Goal: Obtain resource: Download file/media

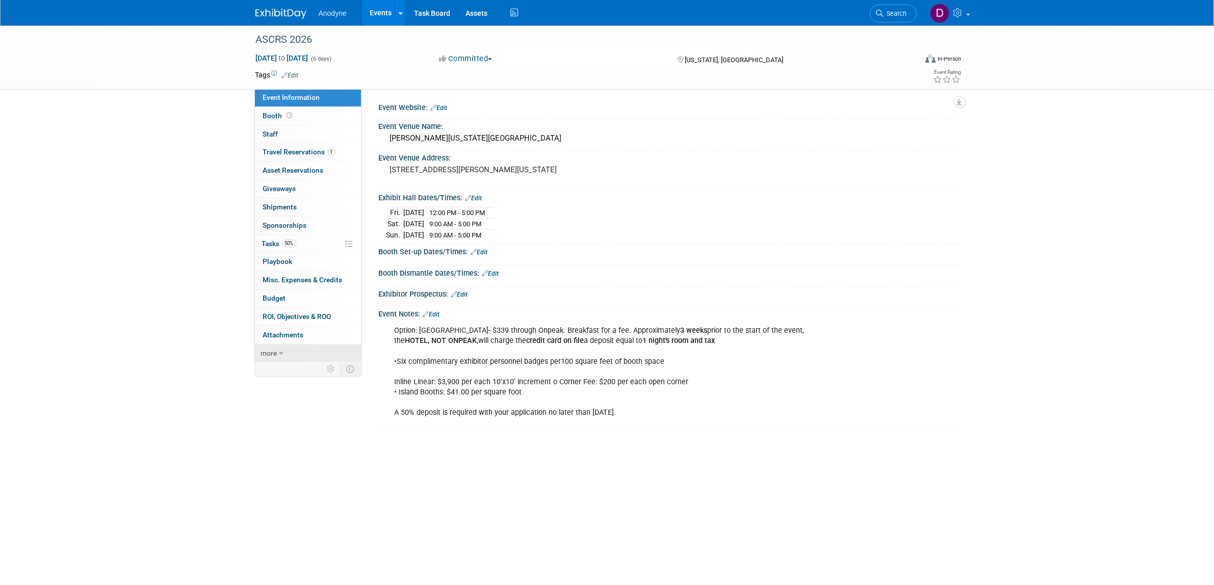
click at [268, 349] on link "more" at bounding box center [308, 354] width 106 height 18
click at [317, 368] on span "Event Binder (.pdf export)" at bounding box center [304, 371] width 82 height 8
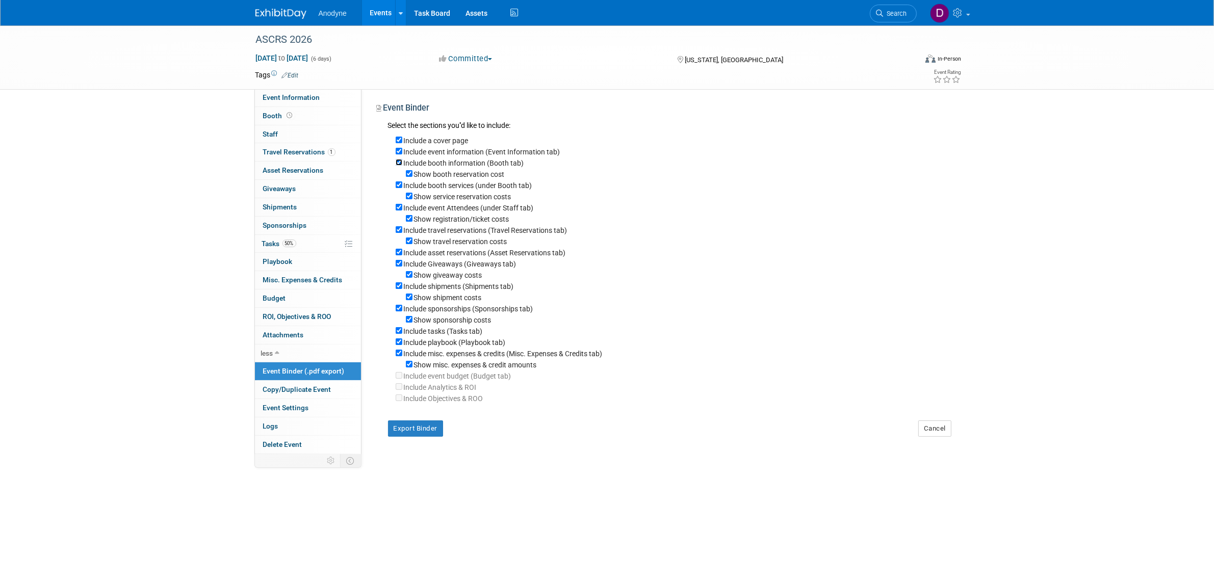
click at [400, 162] on input "Include booth information (Booth tab)" at bounding box center [399, 162] width 7 height 7
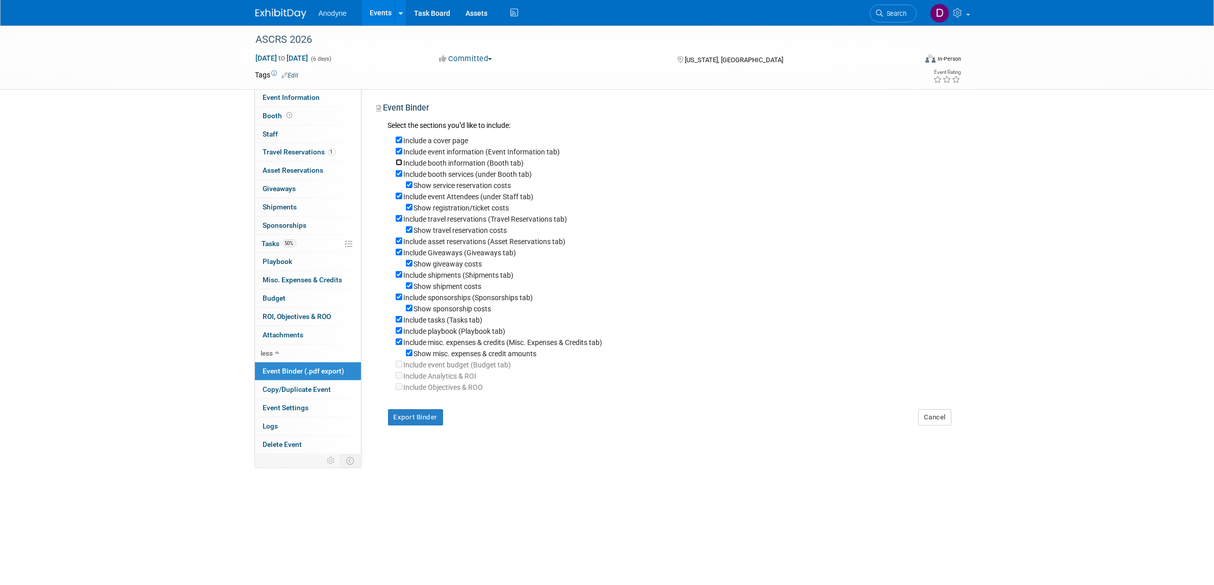
click at [398, 164] on input "Include booth information (Booth tab)" at bounding box center [399, 162] width 7 height 7
checkbox input "true"
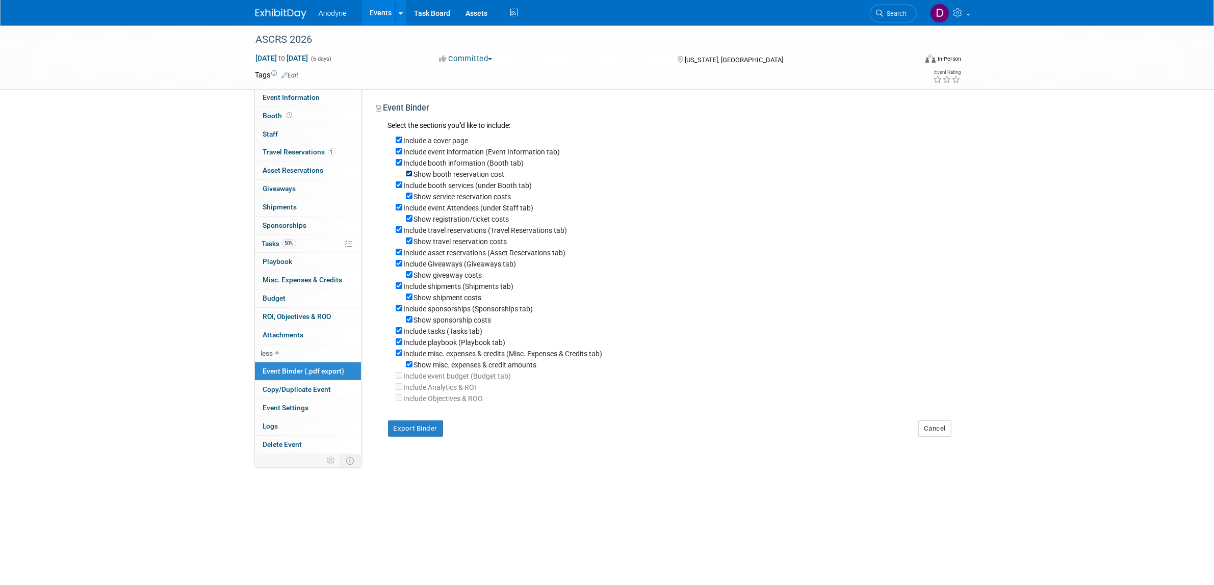
click at [408, 171] on input "Show booth reservation cost" at bounding box center [409, 173] width 7 height 7
checkbox input "false"
click at [397, 186] on input "Include booth services (under Booth tab)" at bounding box center [399, 184] width 7 height 7
checkbox input "false"
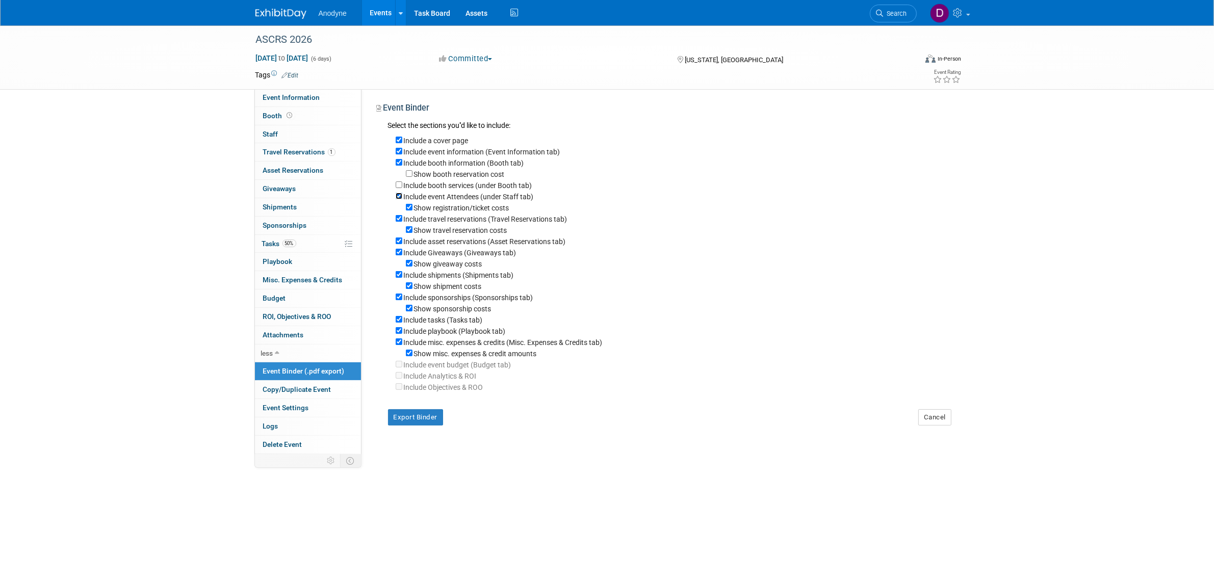
click at [398, 194] on input "Include event Attendees (under Staff tab)" at bounding box center [399, 196] width 7 height 7
checkbox input "false"
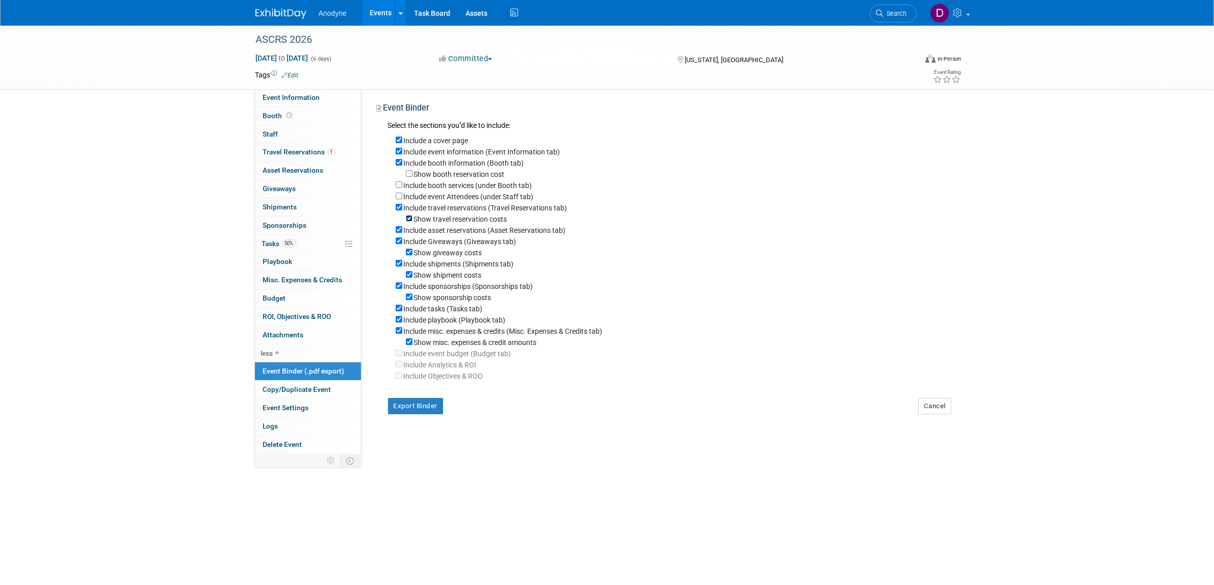
click at [408, 217] on input "Show travel reservation costs" at bounding box center [409, 218] width 7 height 7
checkbox input "false"
click at [396, 232] on input "Include asset reservations (Asset Reservations tab)" at bounding box center [399, 229] width 7 height 7
checkbox input "false"
click at [398, 241] on input "Include Giveaways (Giveaways tab)" at bounding box center [399, 241] width 7 height 7
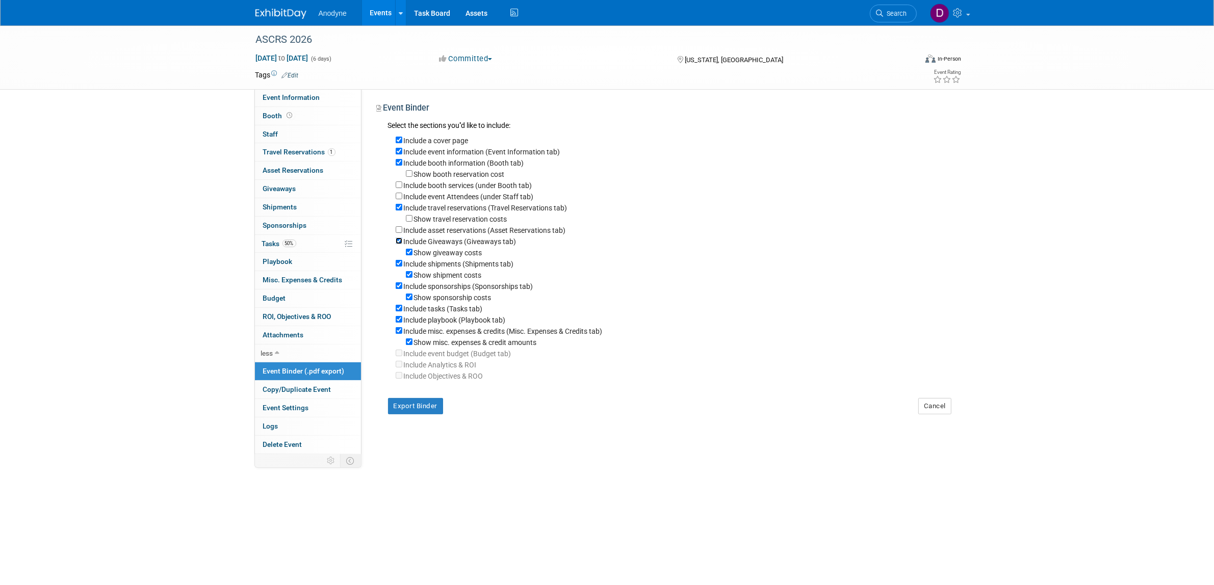
checkbox input "false"
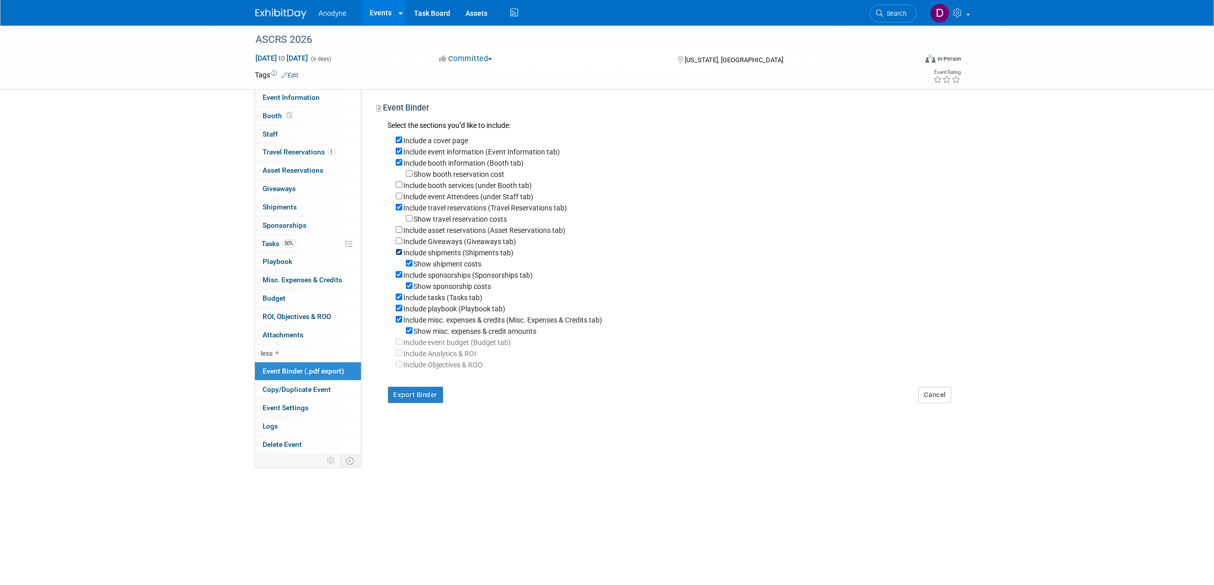
click at [399, 251] on input "Include shipments (Shipments tab)" at bounding box center [399, 252] width 7 height 7
checkbox input "false"
click at [397, 263] on input "Include sponsorships (Sponsorships tab)" at bounding box center [399, 263] width 7 height 7
checkbox input "false"
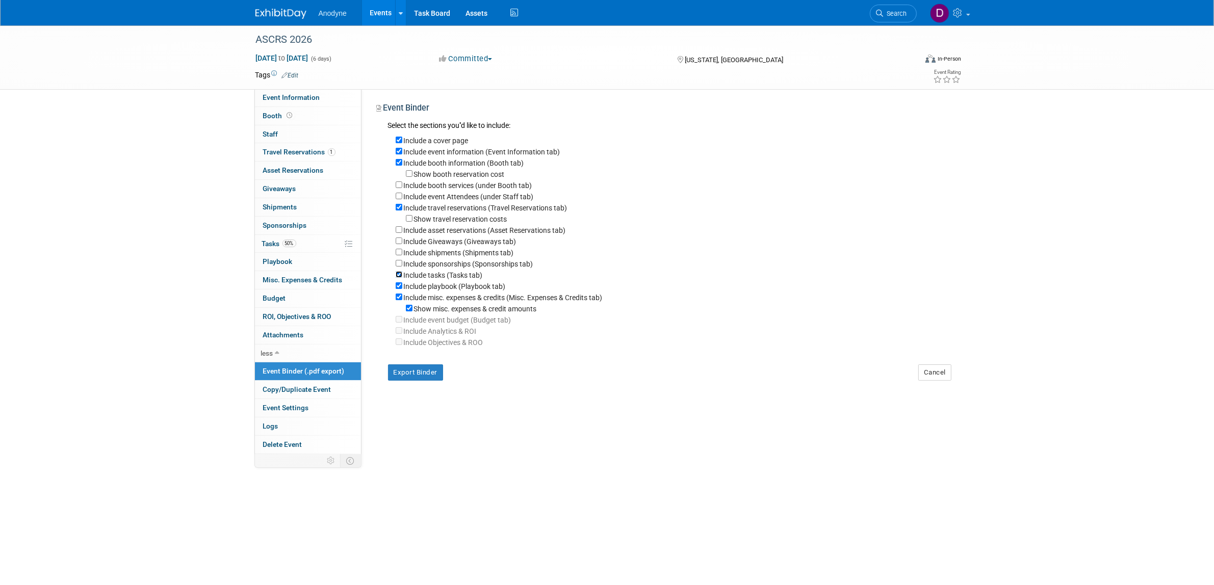
click at [400, 274] on input "Include tasks (Tasks tab)" at bounding box center [399, 274] width 7 height 7
checkbox input "false"
click at [399, 297] on input "Include misc. expenses & credits (Misc. Expenses & Credits tab)" at bounding box center [399, 297] width 7 height 7
checkbox input "false"
click at [425, 358] on button "Export Binder" at bounding box center [416, 361] width 56 height 16
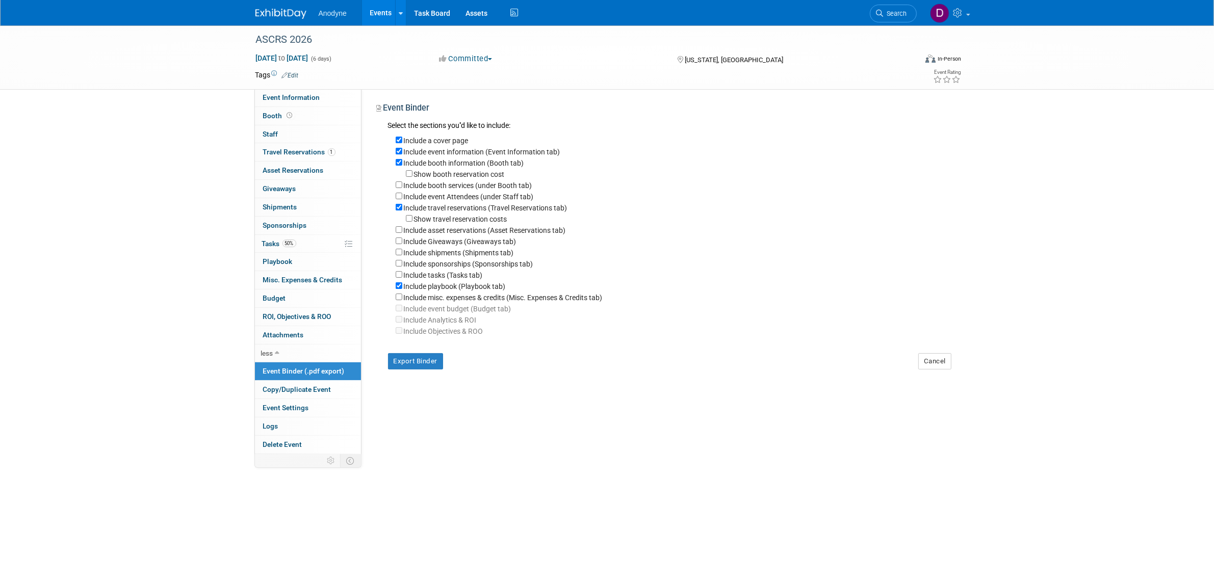
click at [457, 551] on body "Anodyne Events Add Event Bulk Upload Events Shareable Event Boards Recently Vie…" at bounding box center [607, 292] width 1214 height 585
click at [291, 18] on img at bounding box center [280, 14] width 51 height 10
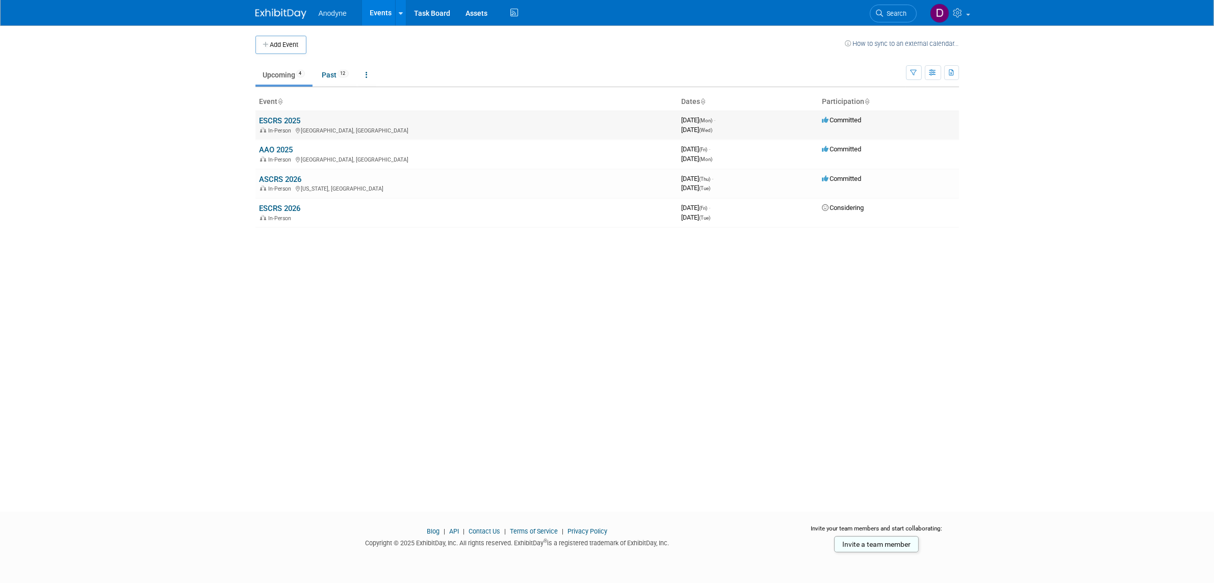
click at [289, 121] on link "ESCRS 2025" at bounding box center [279, 120] width 41 height 9
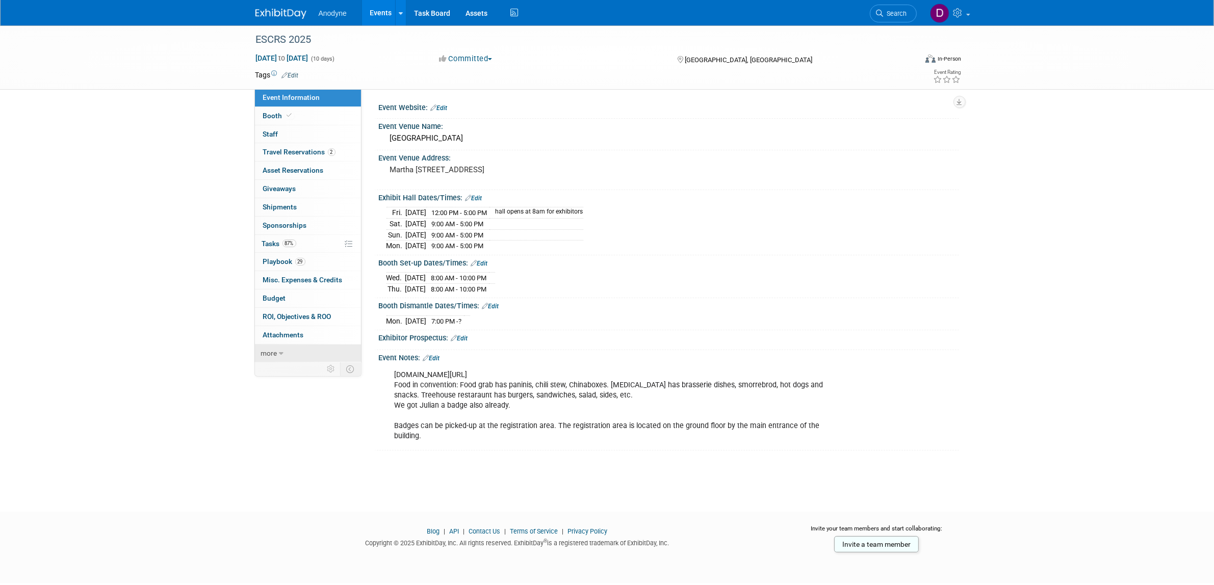
click at [286, 358] on link "more" at bounding box center [308, 354] width 106 height 18
click at [320, 371] on span "Event Binder (.pdf export)" at bounding box center [304, 371] width 82 height 8
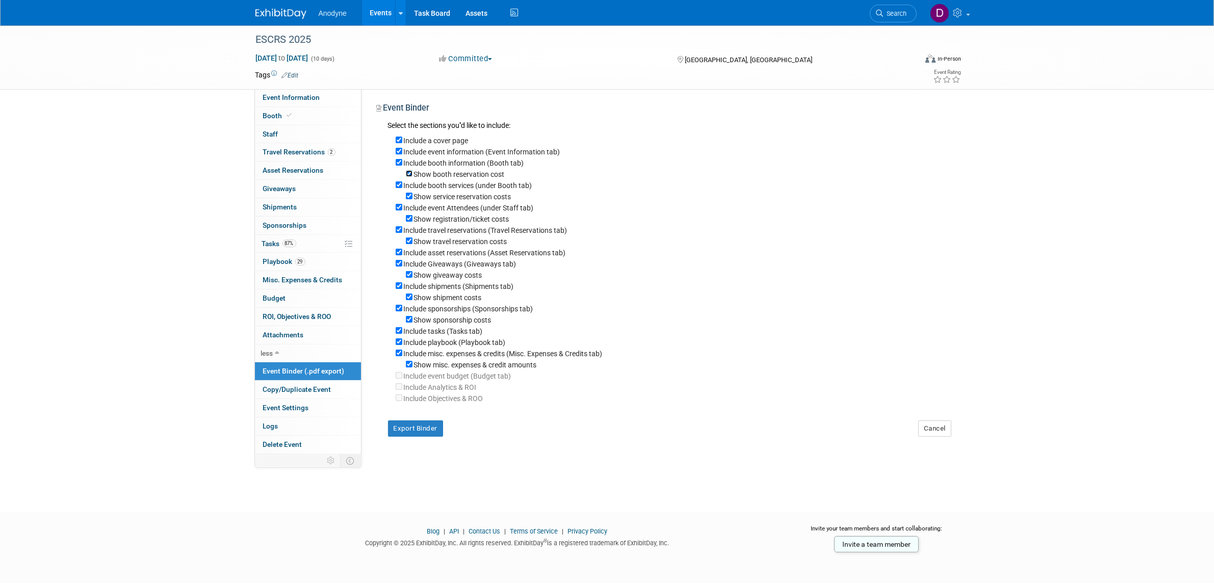
click at [406, 175] on input "Show booth reservation cost" at bounding box center [409, 173] width 7 height 7
checkbox input "false"
click at [399, 186] on input "Include booth services (under Booth tab)" at bounding box center [399, 184] width 7 height 7
checkbox input "false"
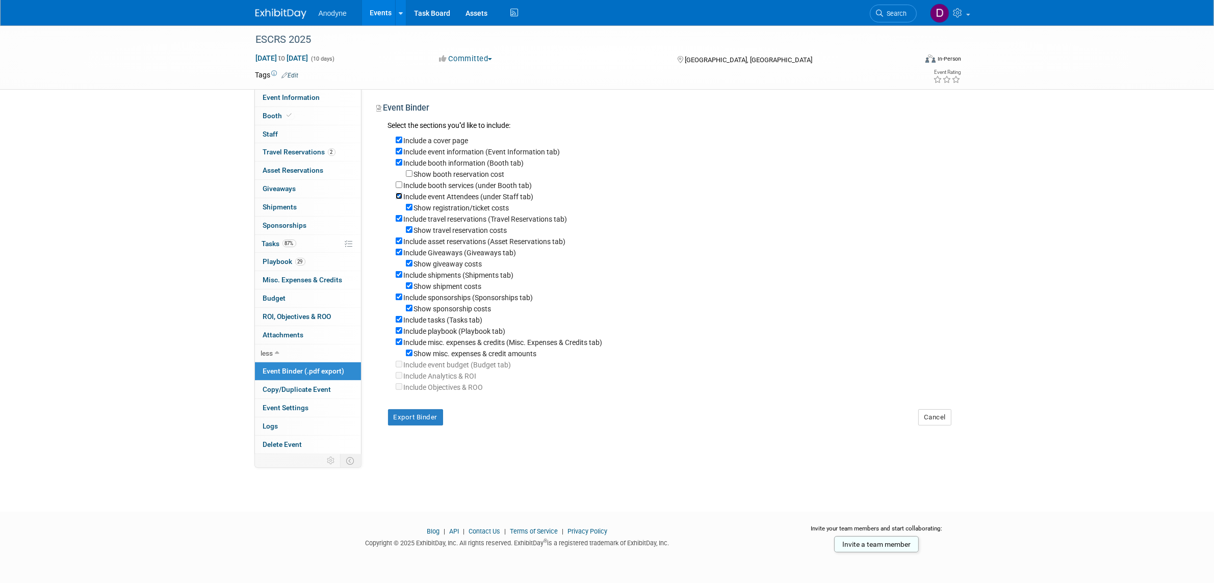
click at [397, 195] on input "Include event Attendees (under Staff tab)" at bounding box center [399, 196] width 7 height 7
checkbox input "false"
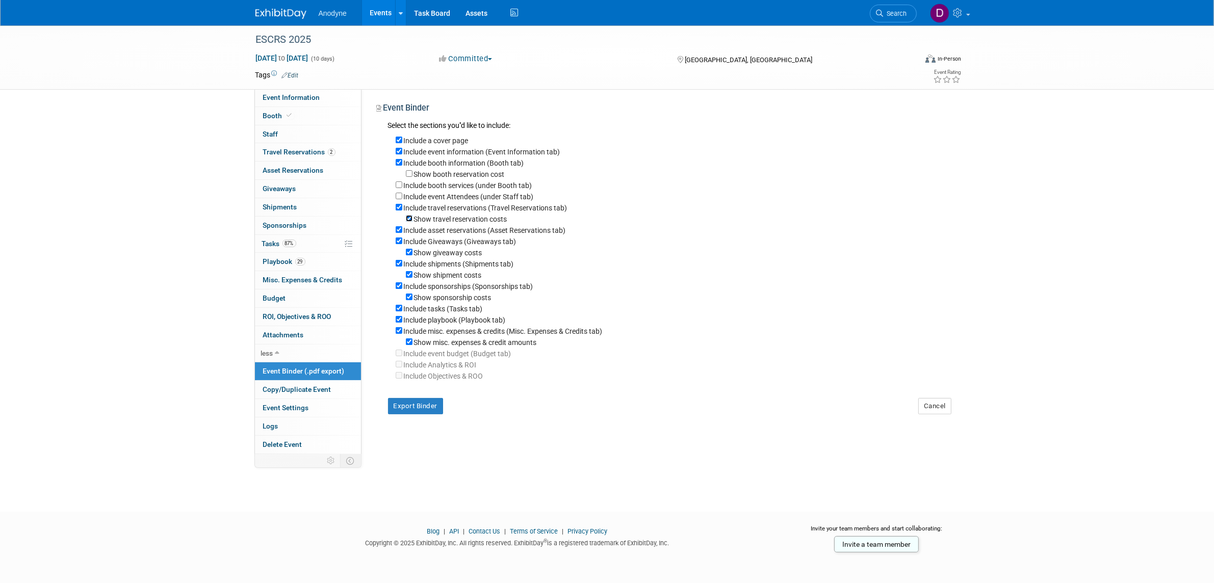
click at [408, 216] on input "Show travel reservation costs" at bounding box center [409, 218] width 7 height 7
checkbox input "false"
drag, startPoint x: 399, startPoint y: 229, endPoint x: 399, endPoint y: 240, distance: 10.2
click at [399, 230] on input "Include asset reservations (Asset Reservations tab)" at bounding box center [399, 229] width 7 height 7
checkbox input "false"
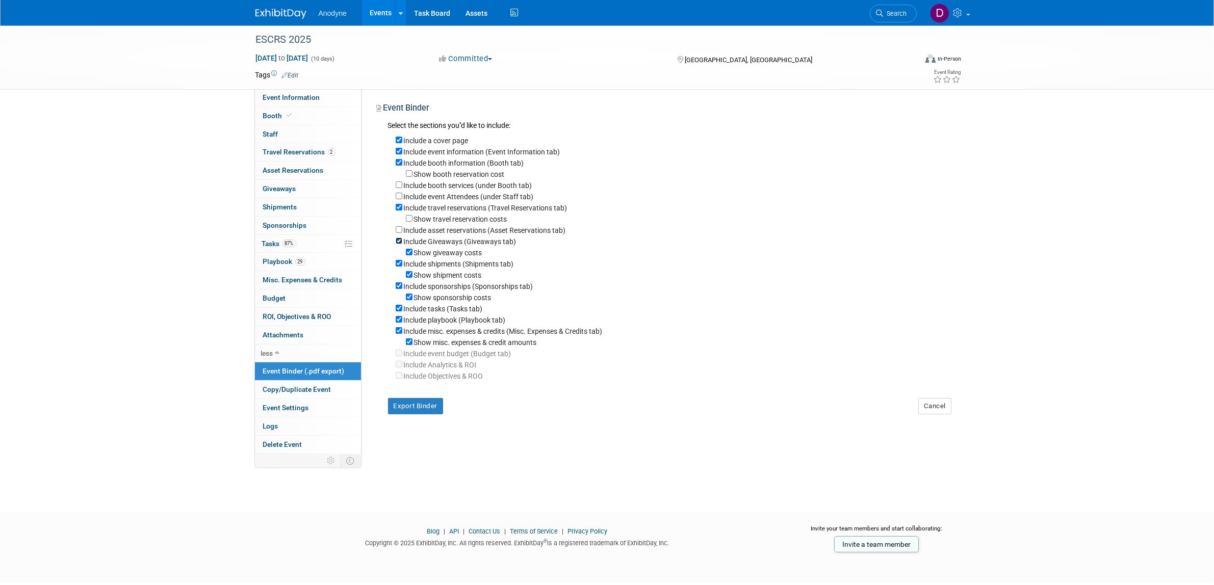
click at [399, 242] on input "Include Giveaways (Giveaways tab)" at bounding box center [399, 241] width 7 height 7
checkbox input "false"
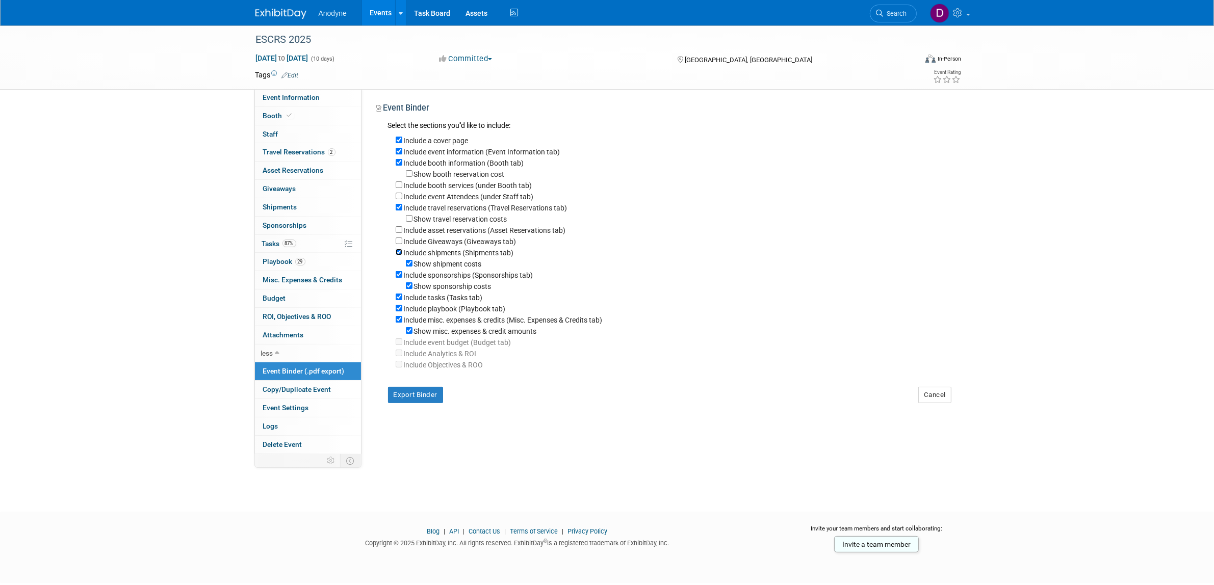
click at [399, 253] on input "Include shipments (Shipments tab)" at bounding box center [399, 252] width 7 height 7
checkbox input "false"
click at [399, 263] on input "Include sponsorships (Sponsorships tab)" at bounding box center [399, 263] width 7 height 7
checkbox input "false"
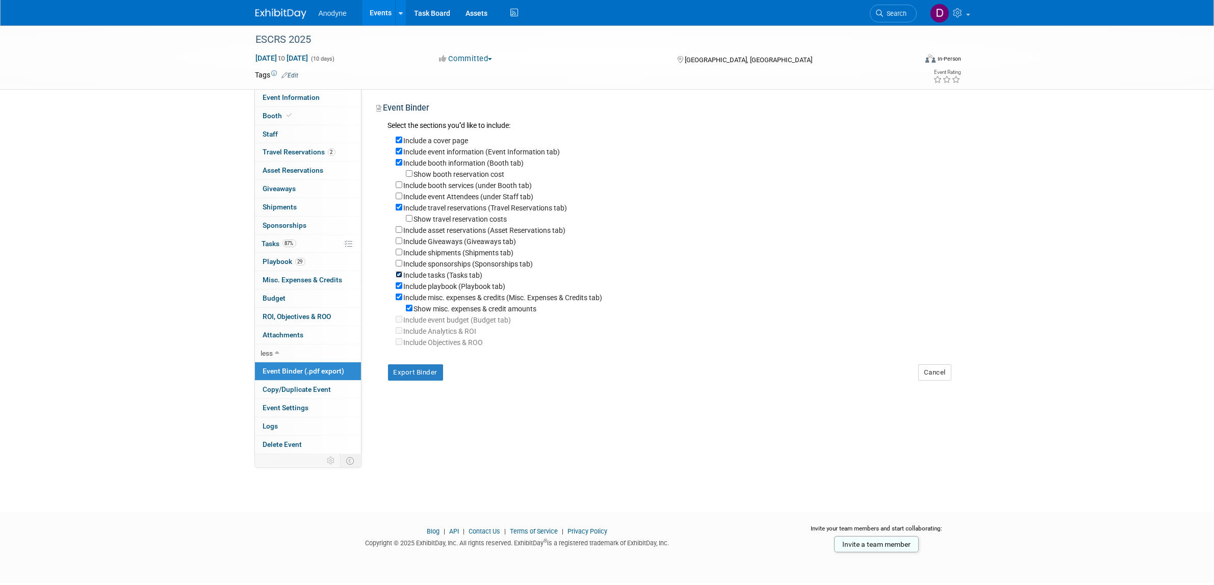
click at [399, 274] on input "Include tasks (Tasks tab)" at bounding box center [399, 274] width 7 height 7
checkbox input "false"
click at [396, 297] on input "Include misc. expenses & credits (Misc. Expenses & Credits tab)" at bounding box center [399, 297] width 7 height 7
checkbox input "false"
click at [433, 363] on button "Export Binder" at bounding box center [416, 361] width 56 height 16
